Goal: Information Seeking & Learning: Learn about a topic

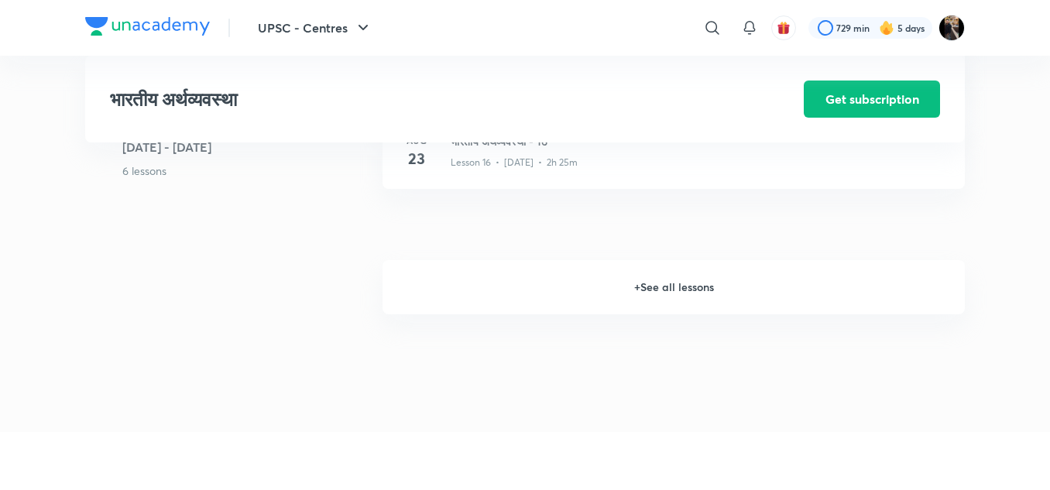
click at [663, 294] on h6 "+ See all lessons" at bounding box center [674, 287] width 583 height 54
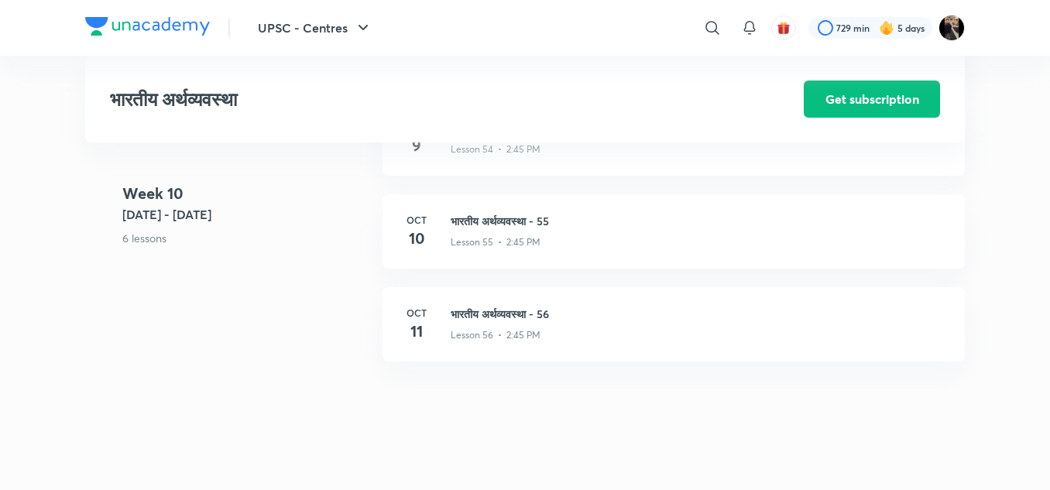
scroll to position [6268, 0]
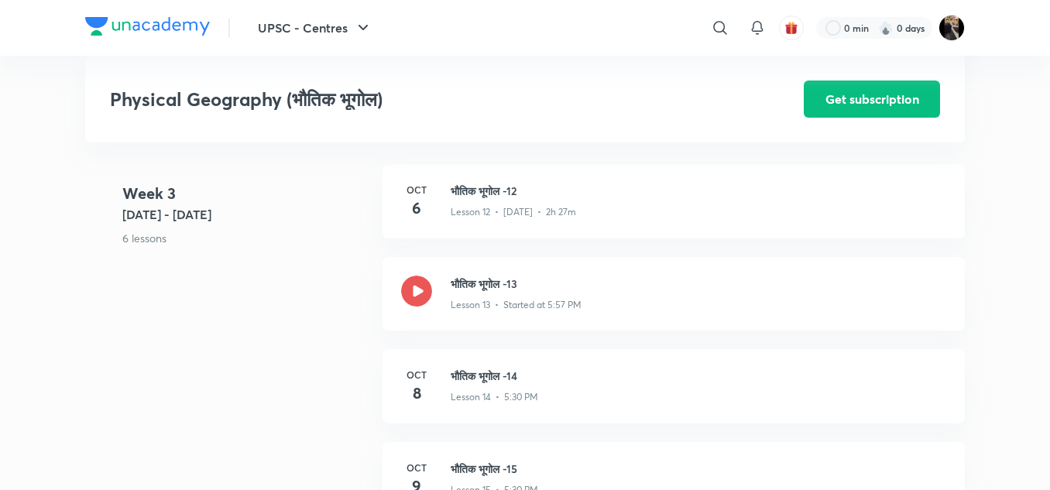
scroll to position [1734, 0]
click at [504, 287] on h3 "भौतिक भूगोल -13" at bounding box center [699, 285] width 496 height 16
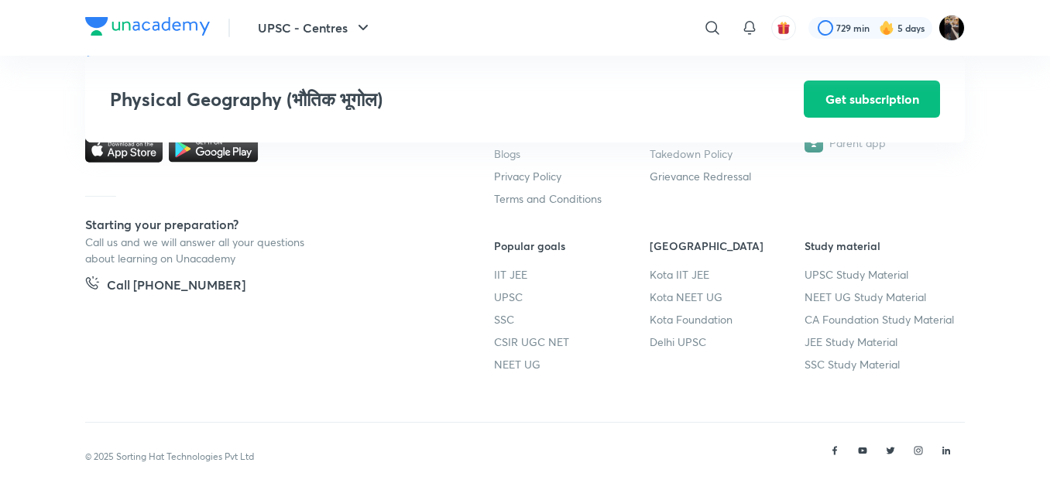
scroll to position [2640, 0]
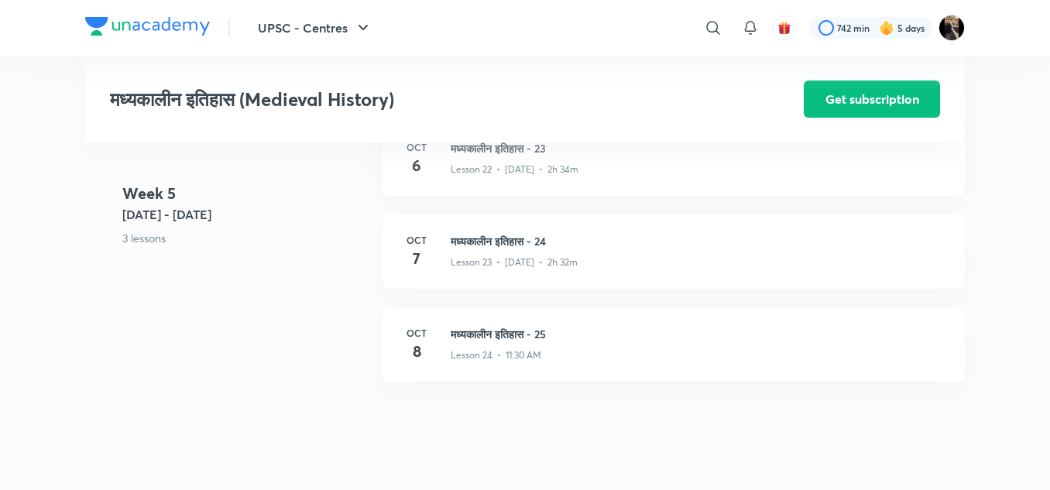
scroll to position [2882, 0]
